Goal: Check status: Check status

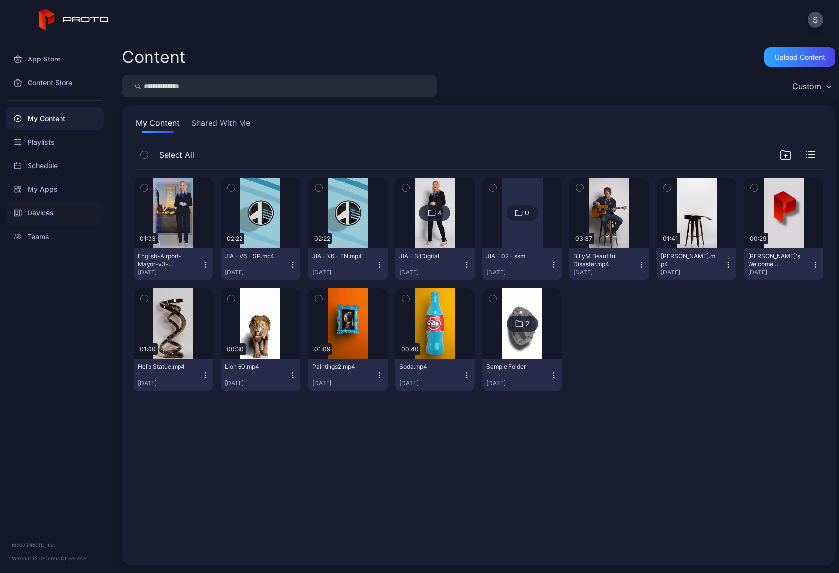
click at [38, 213] on div "Devices" at bounding box center [55, 213] width 98 height 24
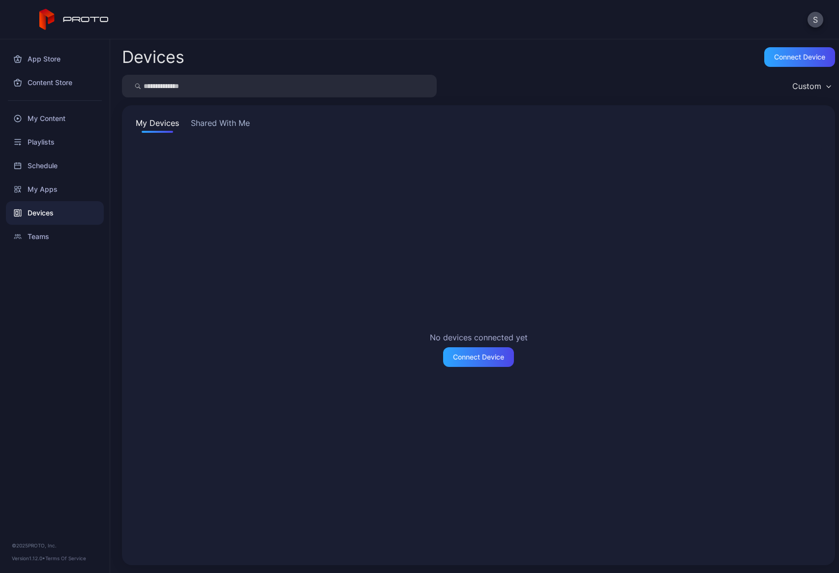
click at [216, 125] on button "Shared With Me" at bounding box center [220, 125] width 63 height 16
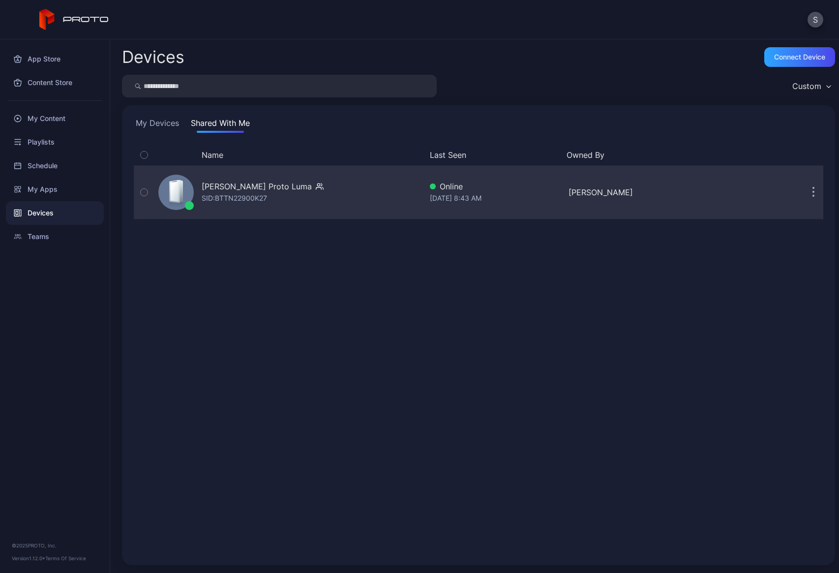
click at [172, 189] on icon at bounding box center [175, 192] width 8 height 20
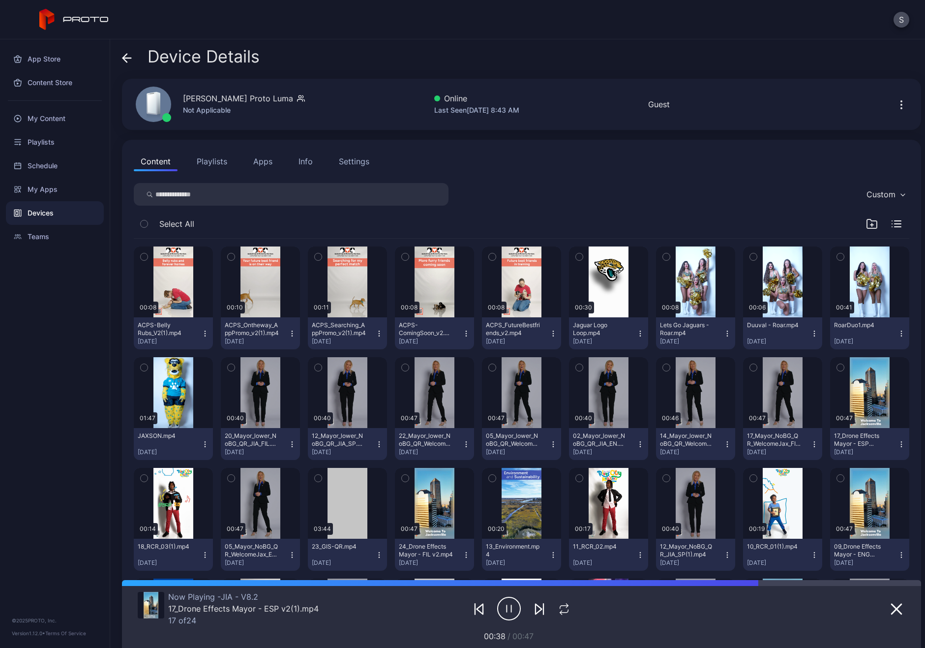
click at [300, 162] on div "Info" at bounding box center [306, 161] width 14 height 12
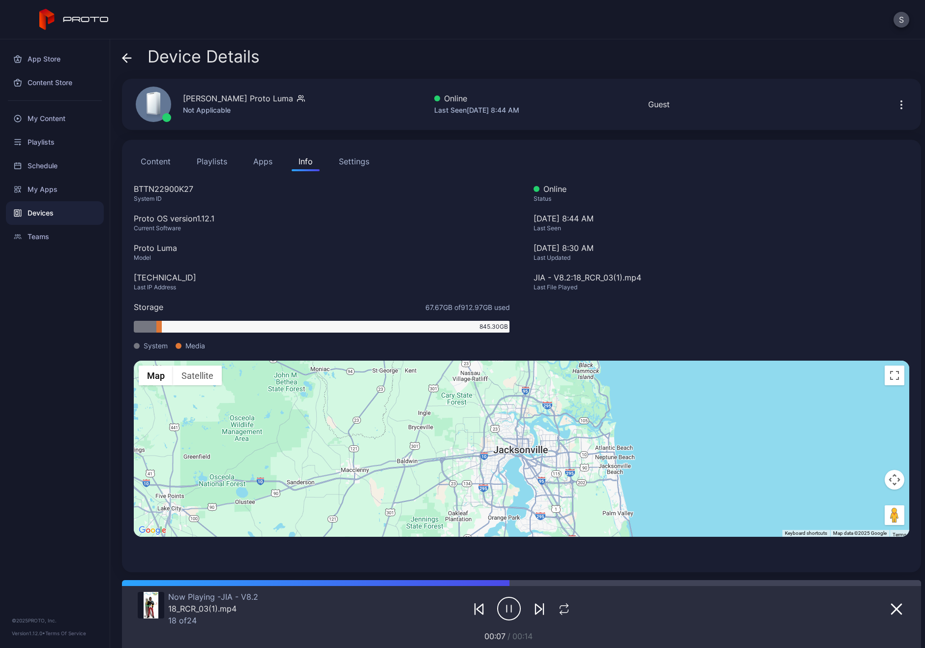
click at [137, 346] on span at bounding box center [137, 346] width 6 height 6
click at [839, 109] on icon "button" at bounding box center [902, 105] width 12 height 12
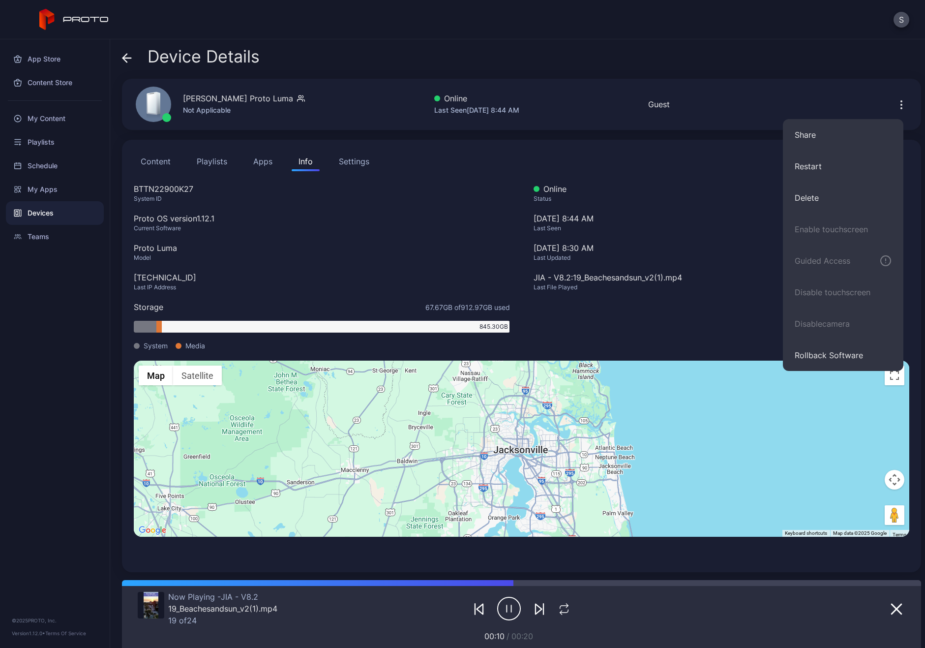
click at [761, 33] on div "S" at bounding box center [462, 19] width 925 height 39
